Goal: Information Seeking & Learning: Check status

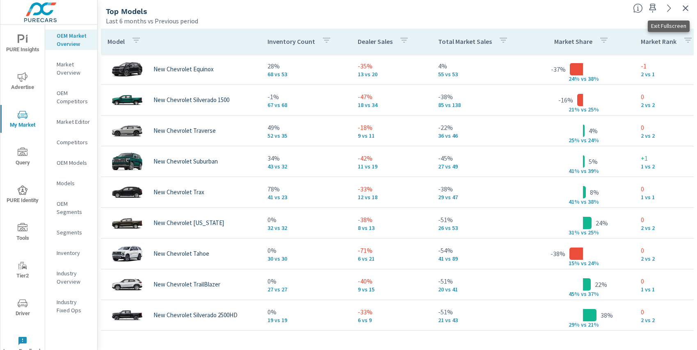
click at [687, 7] on icon "button" at bounding box center [685, 8] width 10 height 10
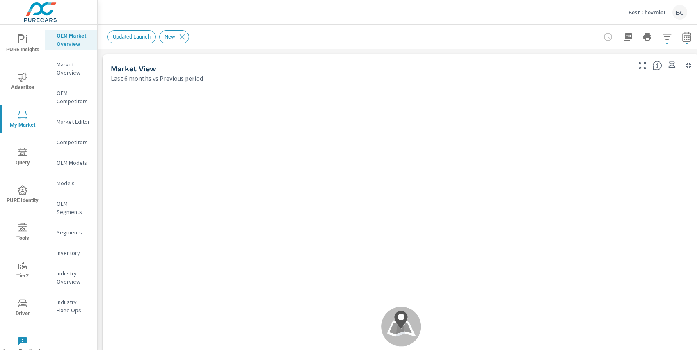
scroll to position [31, 0]
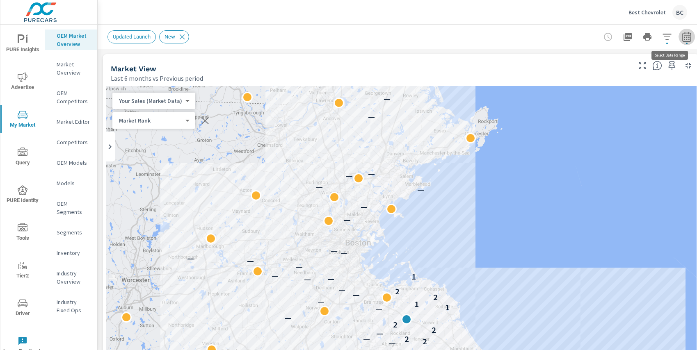
click at [685, 37] on icon "button" at bounding box center [687, 37] width 10 height 10
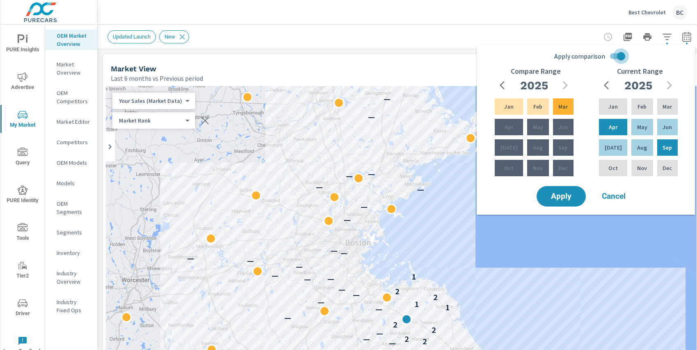
click at [620, 56] on input "Apply comparison" at bounding box center [620, 56] width 47 height 16
checkbox input "false"
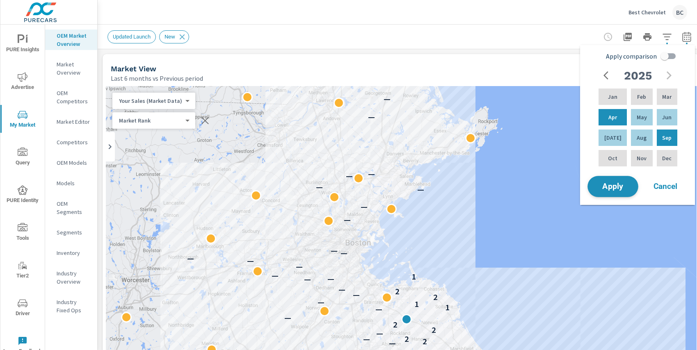
click at [621, 185] on span "Apply" at bounding box center [613, 187] width 34 height 8
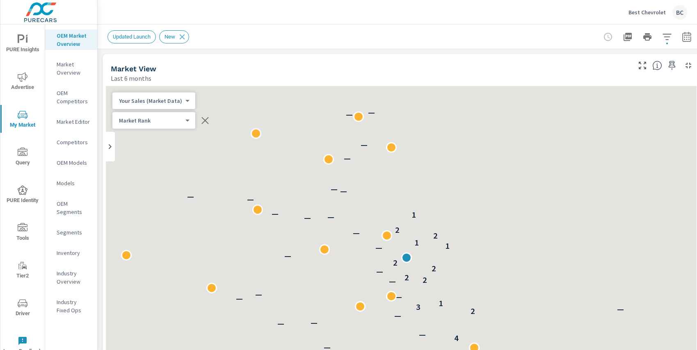
scroll to position [31, 0]
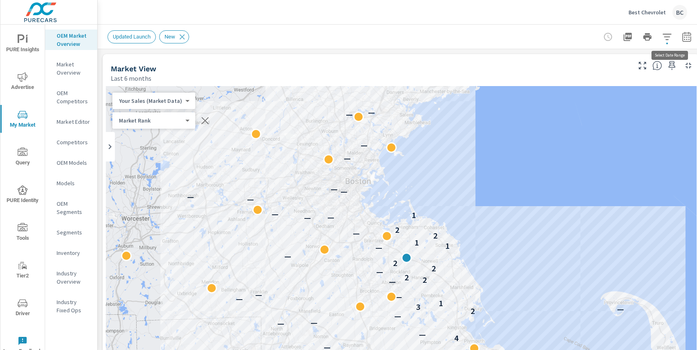
click at [685, 38] on icon "button" at bounding box center [687, 37] width 10 height 10
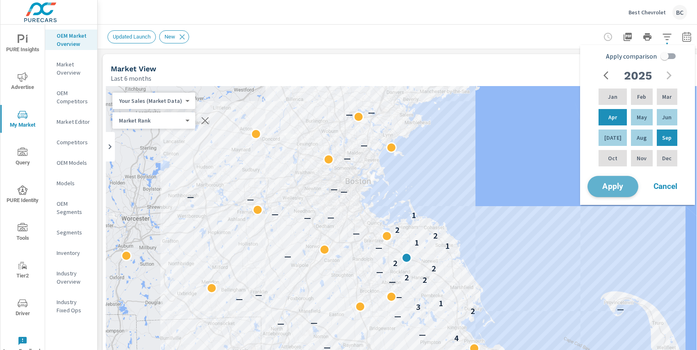
click at [615, 183] on span "Apply" at bounding box center [613, 187] width 34 height 8
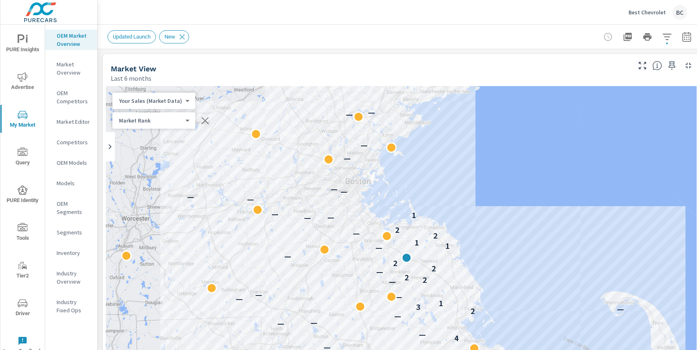
click at [29, 53] on span "PURE Insights" at bounding box center [22, 44] width 39 height 20
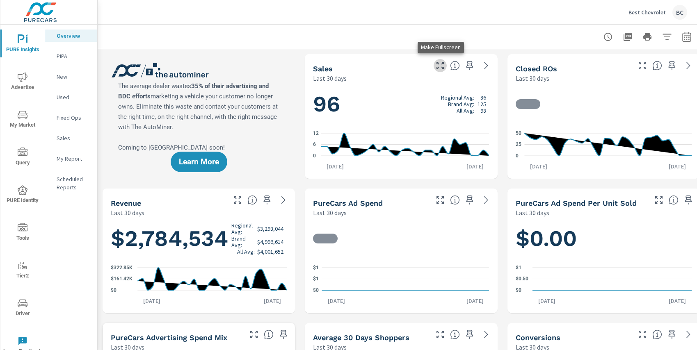
click at [443, 68] on icon "button" at bounding box center [439, 65] width 7 height 7
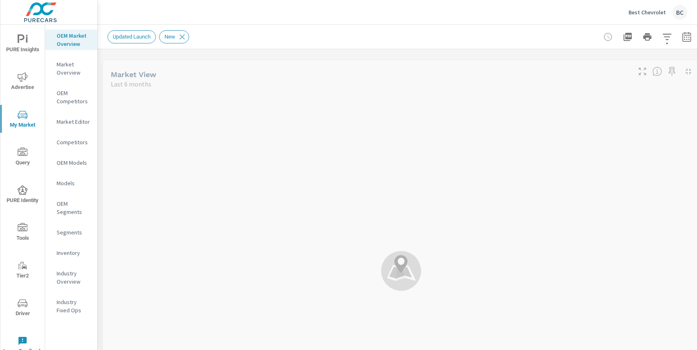
scroll to position [31, 0]
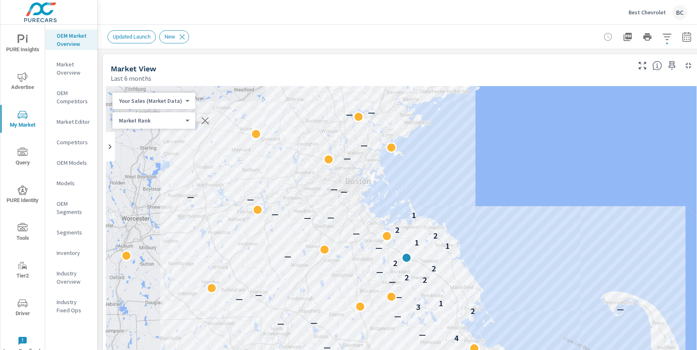
click at [22, 42] on icon "nav menu" at bounding box center [23, 39] width 10 height 10
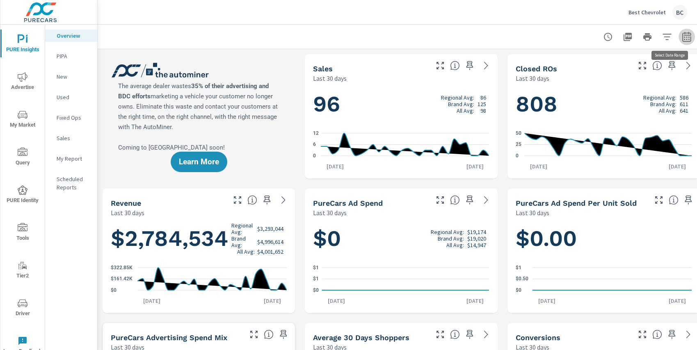
click at [686, 36] on icon "button" at bounding box center [687, 37] width 10 height 10
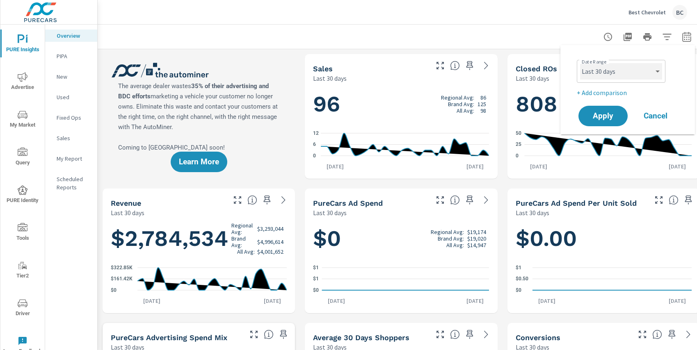
click at [658, 71] on select "Custom [DATE] Last week Last 7 days Last 14 days Last 30 days Last 45 days Last…" at bounding box center [621, 71] width 82 height 16
click at [580, 63] on select "Custom [DATE] Last week Last 7 days Last 14 days Last 30 days Last 45 days Last…" at bounding box center [621, 71] width 82 height 16
select select "Last year"
click at [608, 119] on span "Apply" at bounding box center [603, 116] width 34 height 8
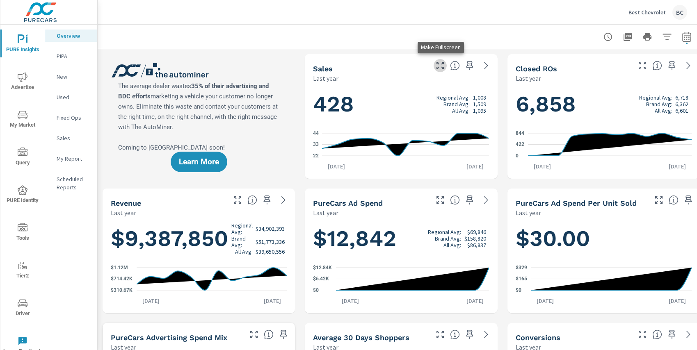
click at [438, 68] on icon "button" at bounding box center [440, 66] width 10 height 10
